Goal: Task Accomplishment & Management: Complete application form

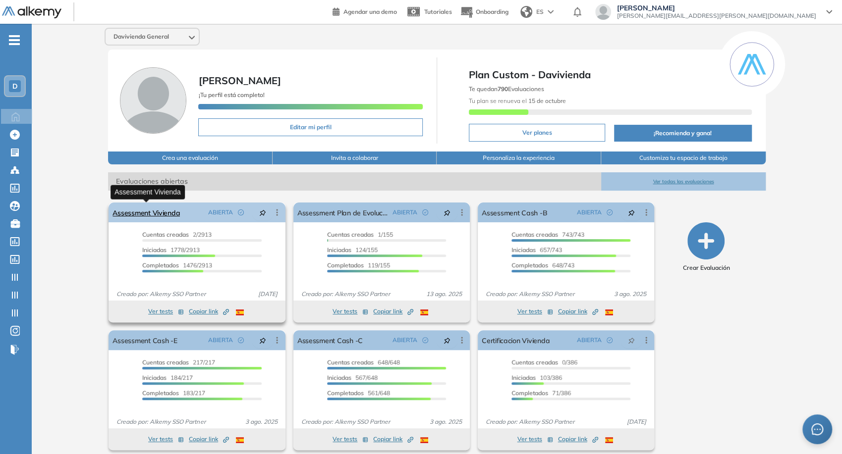
click at [166, 211] on link "Assessment Vivienda" at bounding box center [145, 213] width 67 height 20
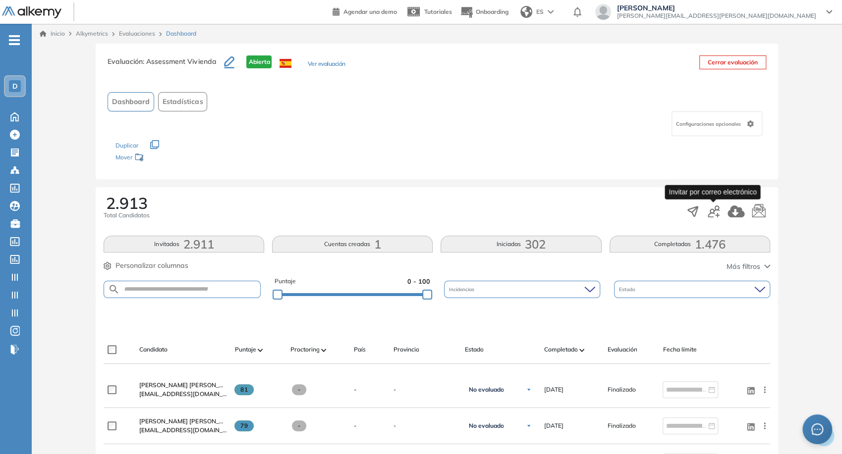
click at [715, 210] on icon "button" at bounding box center [713, 212] width 12 height 12
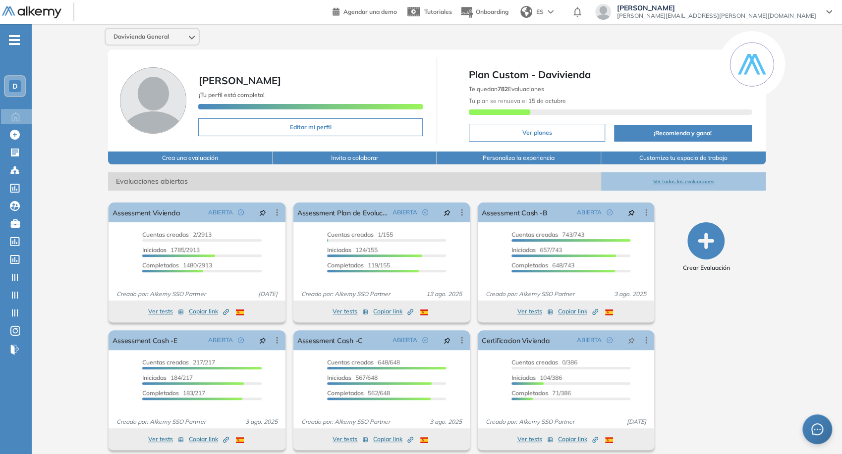
click at [611, 9] on div at bounding box center [603, 12] width 16 height 16
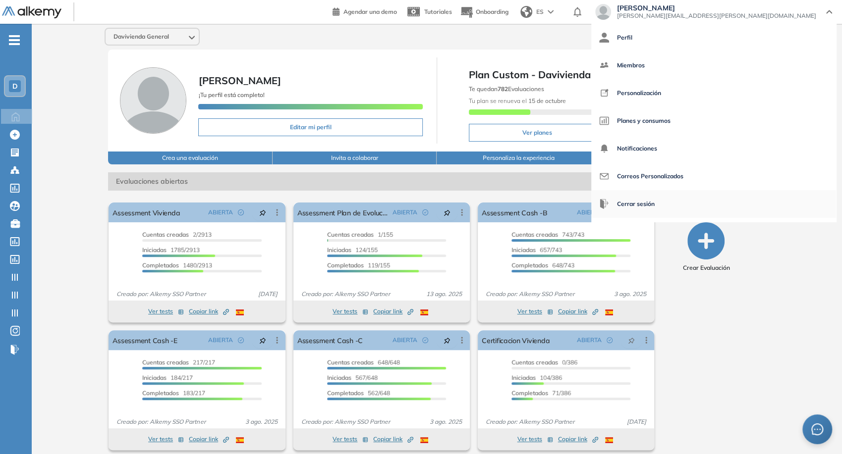
click at [654, 203] on span "Cerrar sesión" at bounding box center [636, 204] width 38 height 24
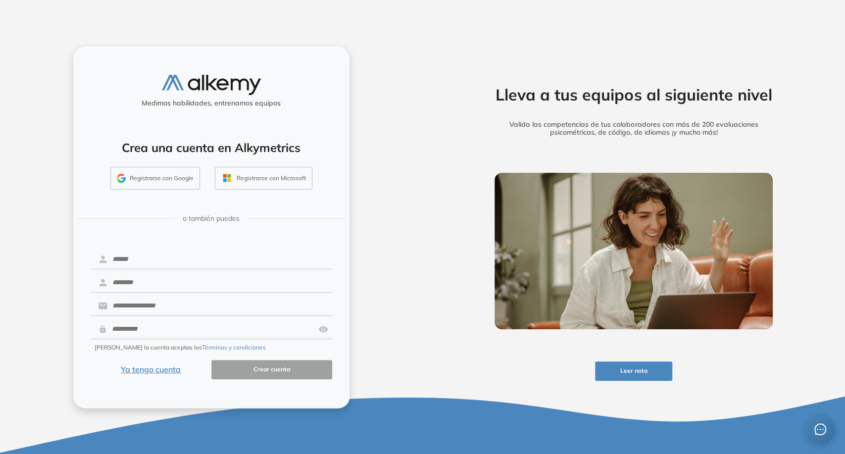
click at [180, 181] on button "Registrarse con Google" at bounding box center [155, 178] width 90 height 23
